Goal: Task Accomplishment & Management: Use online tool/utility

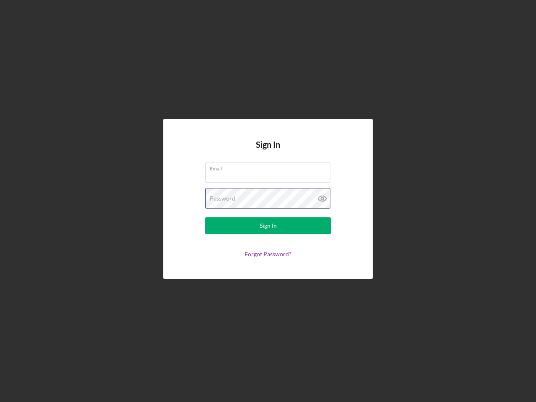
click at [268, 201] on div "Password" at bounding box center [268, 198] width 126 height 21
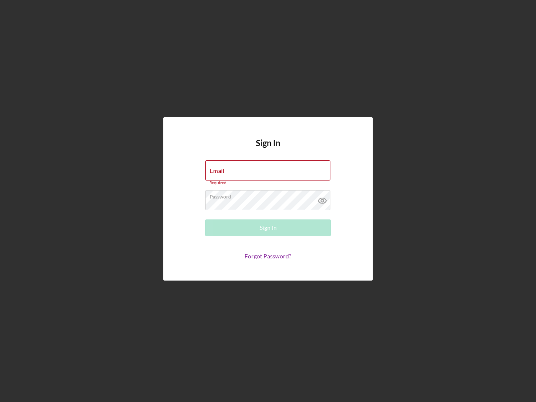
click at [323, 199] on icon at bounding box center [322, 200] width 21 height 21
